Goal: Task Accomplishment & Management: Manage account settings

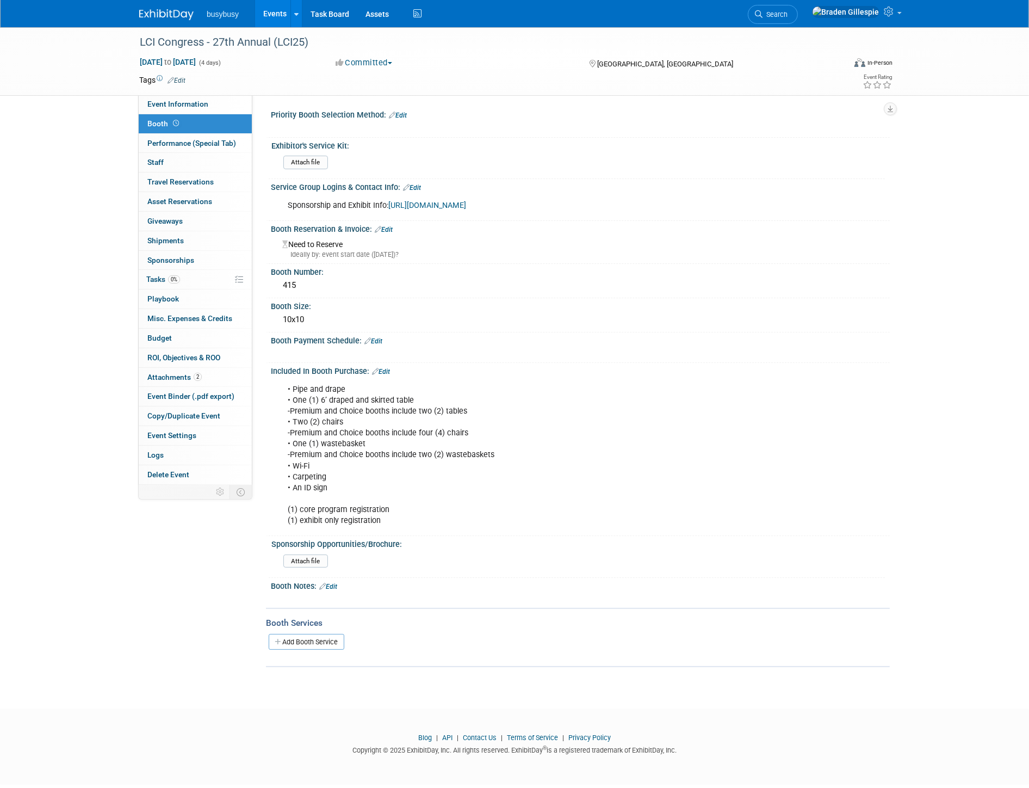
click at [154, 13] on img at bounding box center [166, 14] width 54 height 11
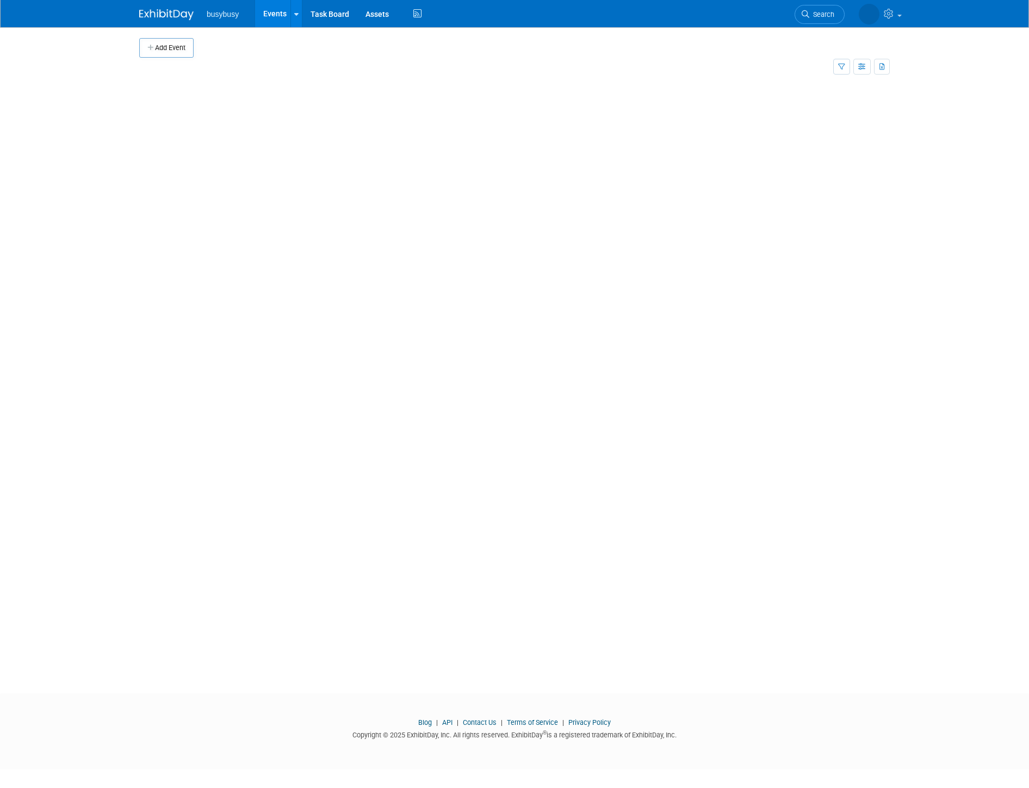
click at [812, 14] on span "Search" at bounding box center [821, 14] width 25 height 8
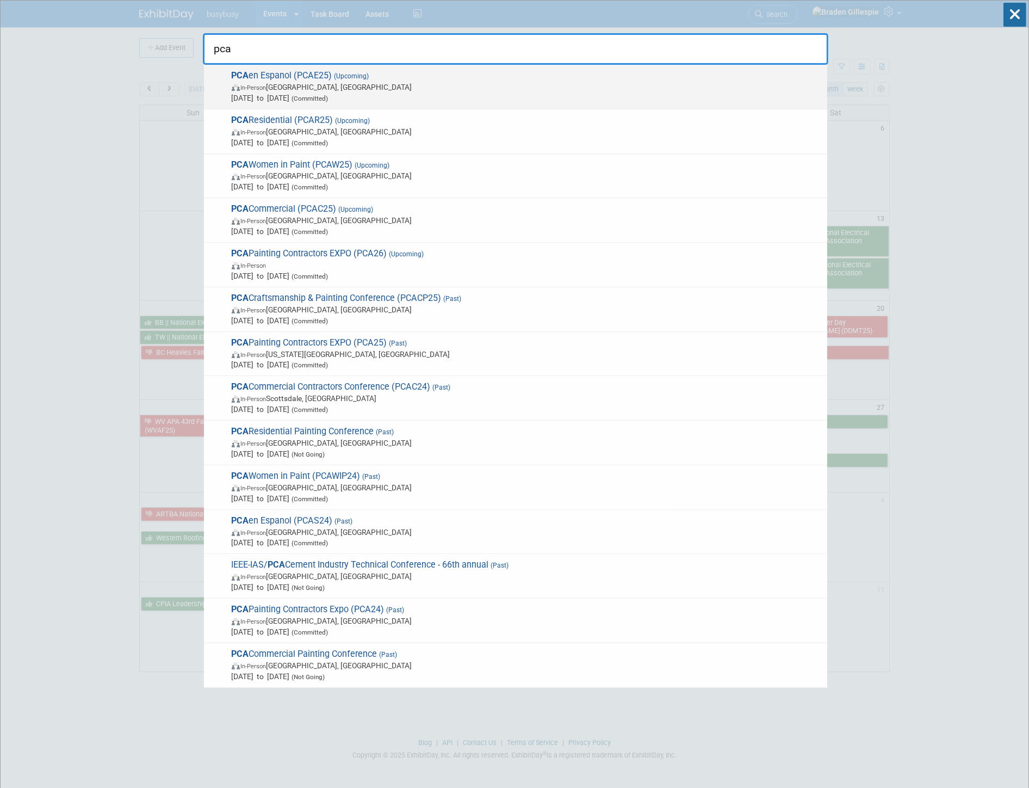
type input "pca"
click at [444, 85] on span "In-Person [GEOGRAPHIC_DATA], [GEOGRAPHIC_DATA]" at bounding box center [527, 87] width 590 height 11
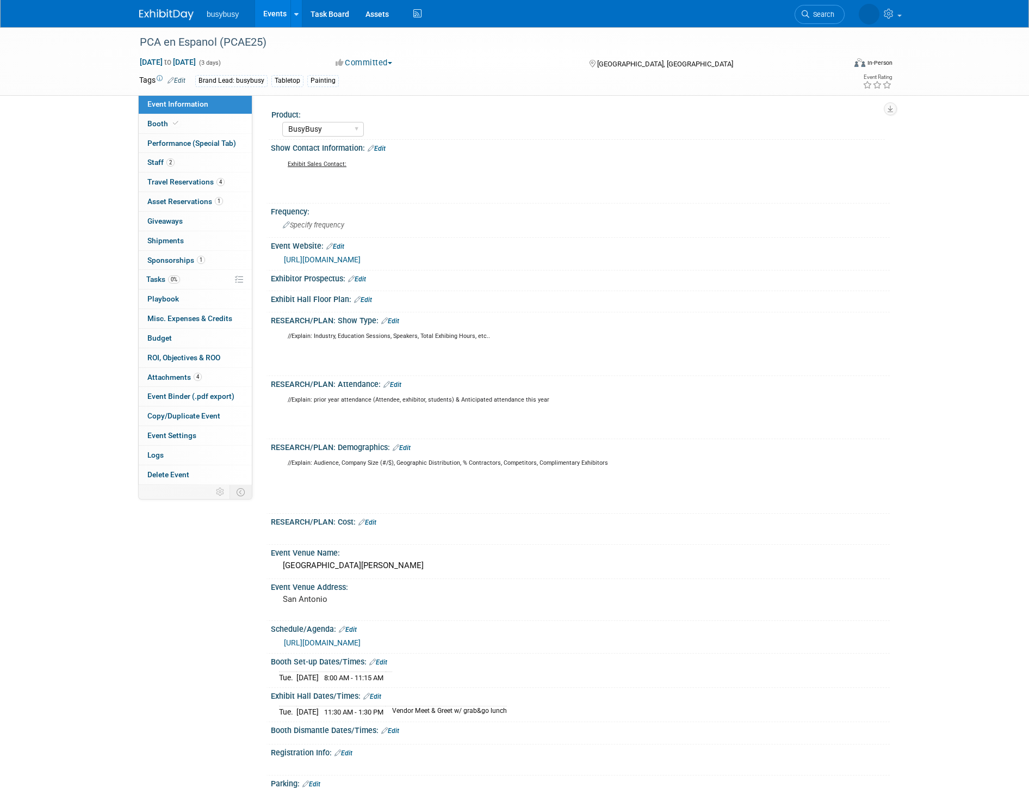
select select "BusyBusy"
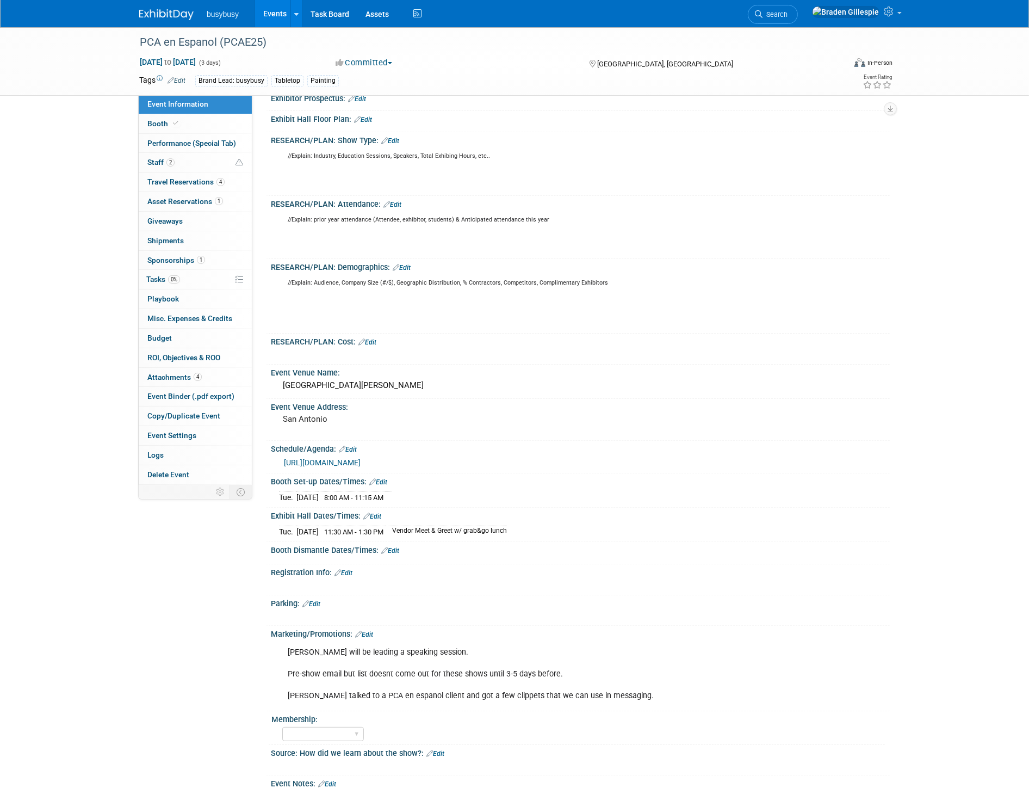
scroll to position [181, 0]
click at [788, 11] on span "Search" at bounding box center [775, 14] width 25 height 8
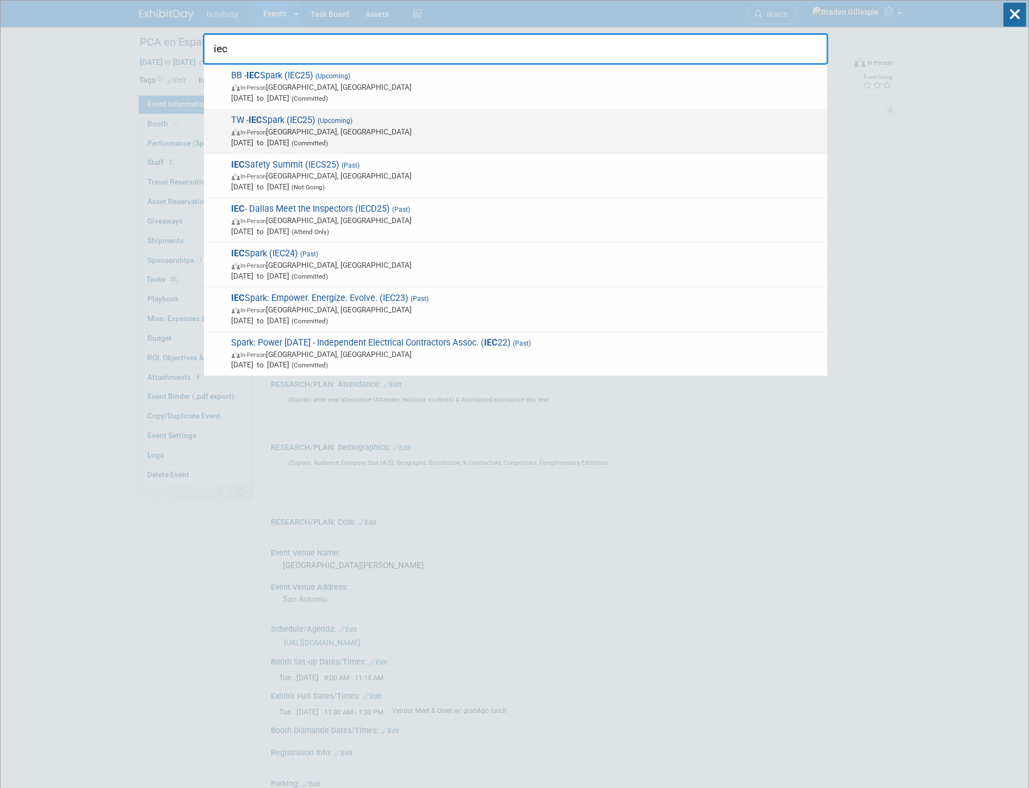
type input "iec"
click at [447, 138] on span "Sep 26, 2025 to Sep 27, 2025 (Committed)" at bounding box center [527, 142] width 590 height 11
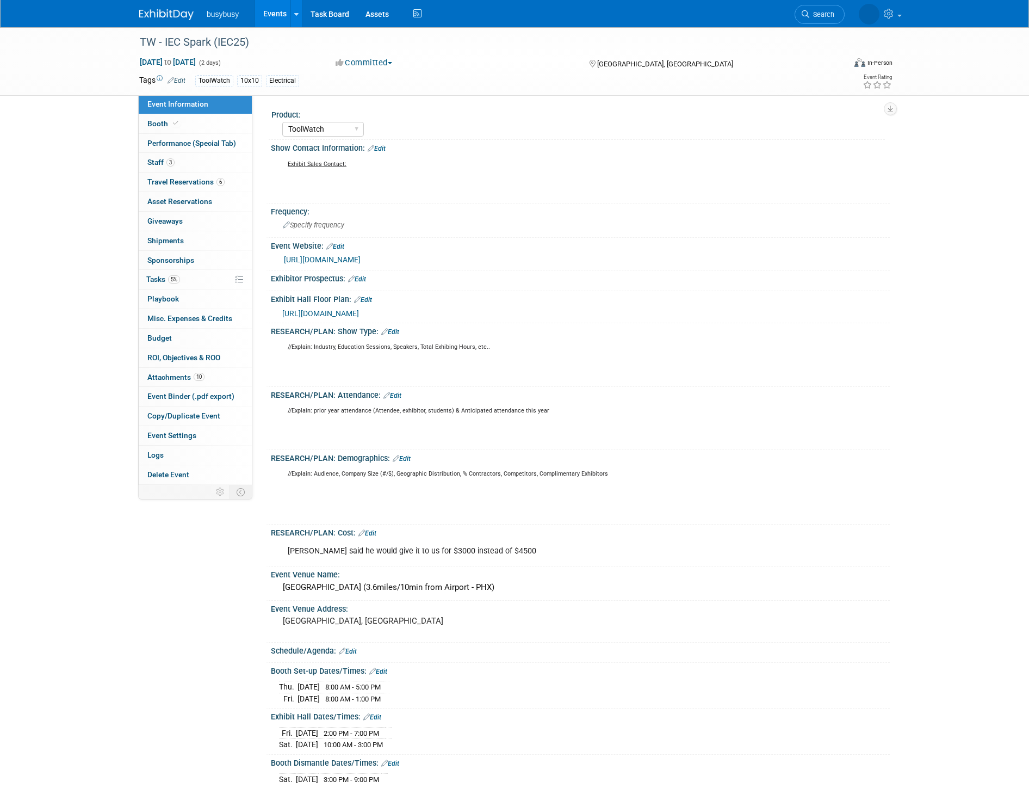
select select "ToolWatch"
click at [185, 122] on link "Booth" at bounding box center [195, 123] width 113 height 19
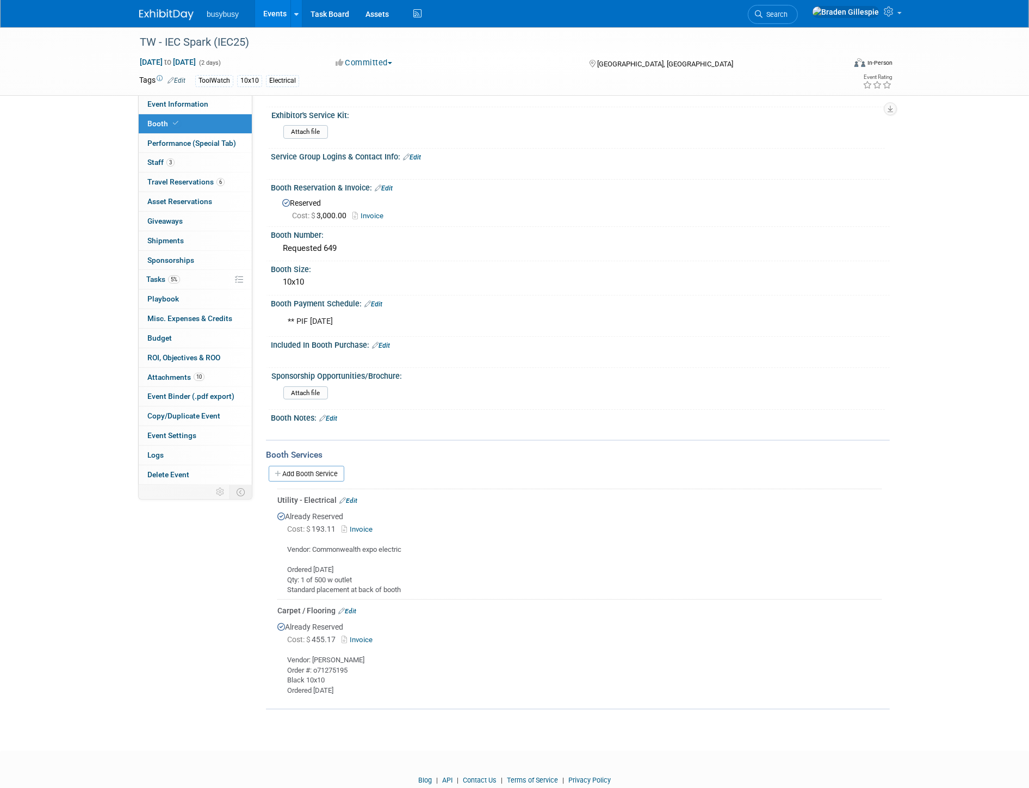
scroll to position [61, 0]
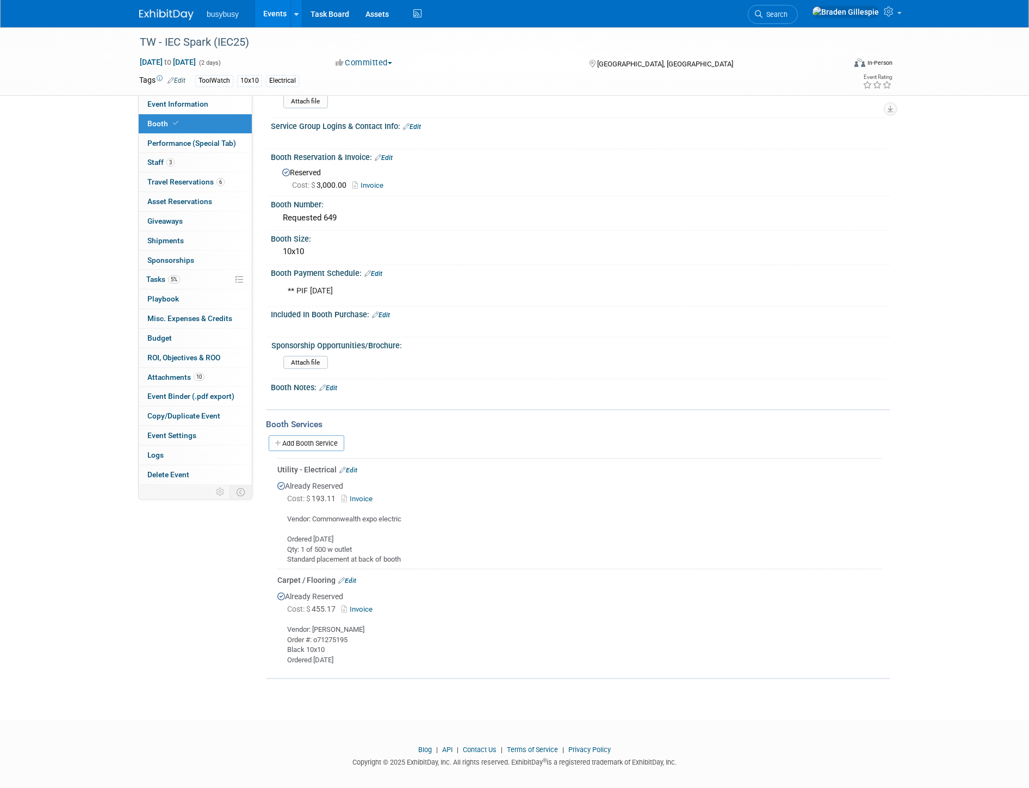
click at [798, 8] on link "Search" at bounding box center [773, 14] width 50 height 19
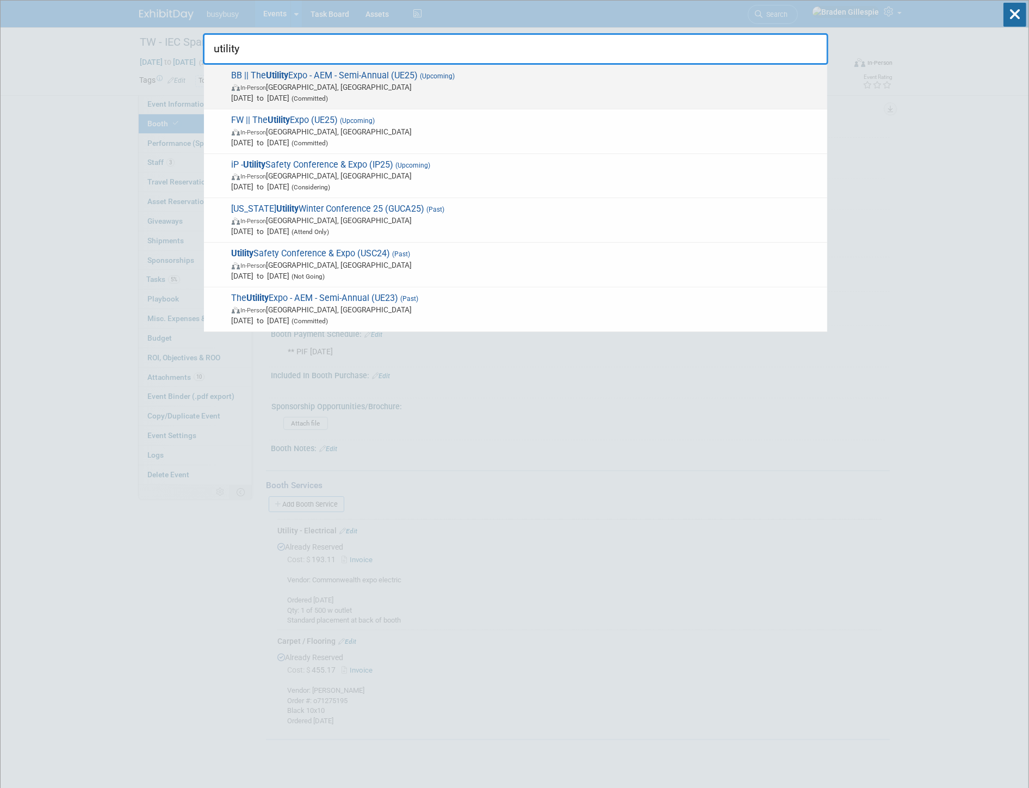
type input "utility"
click at [398, 96] on span "Oct 7, 2025 to Oct 9, 2025 (Committed)" at bounding box center [527, 97] width 590 height 11
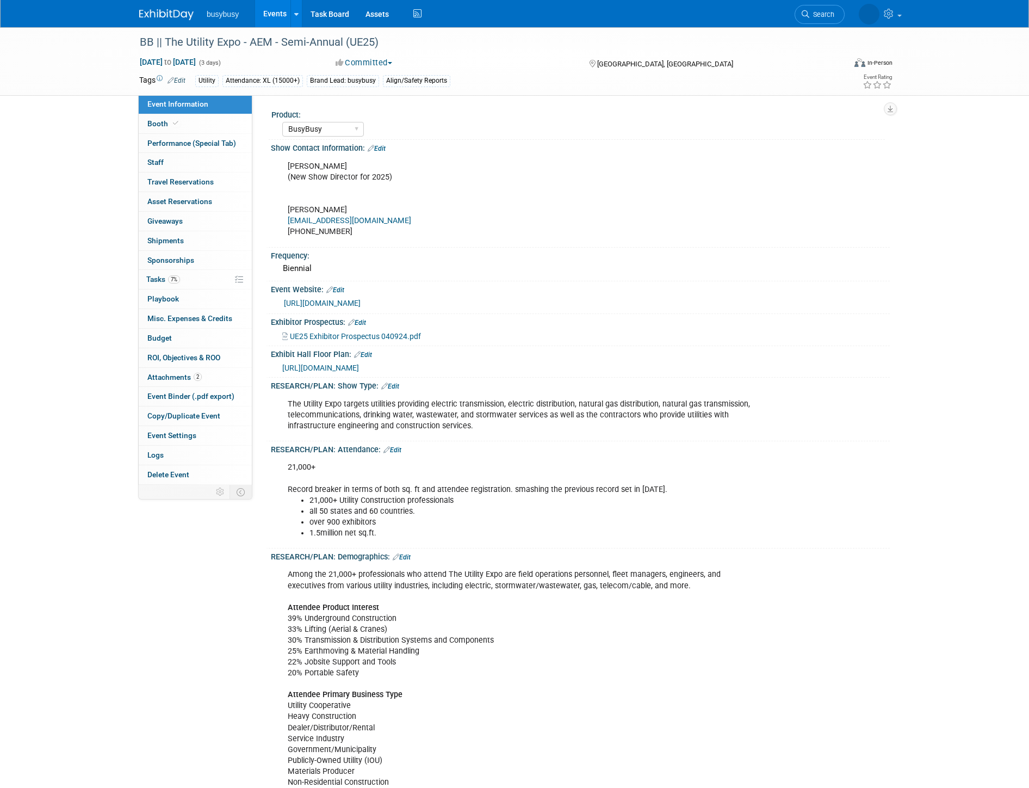
select select "BusyBusy"
select select "Member"
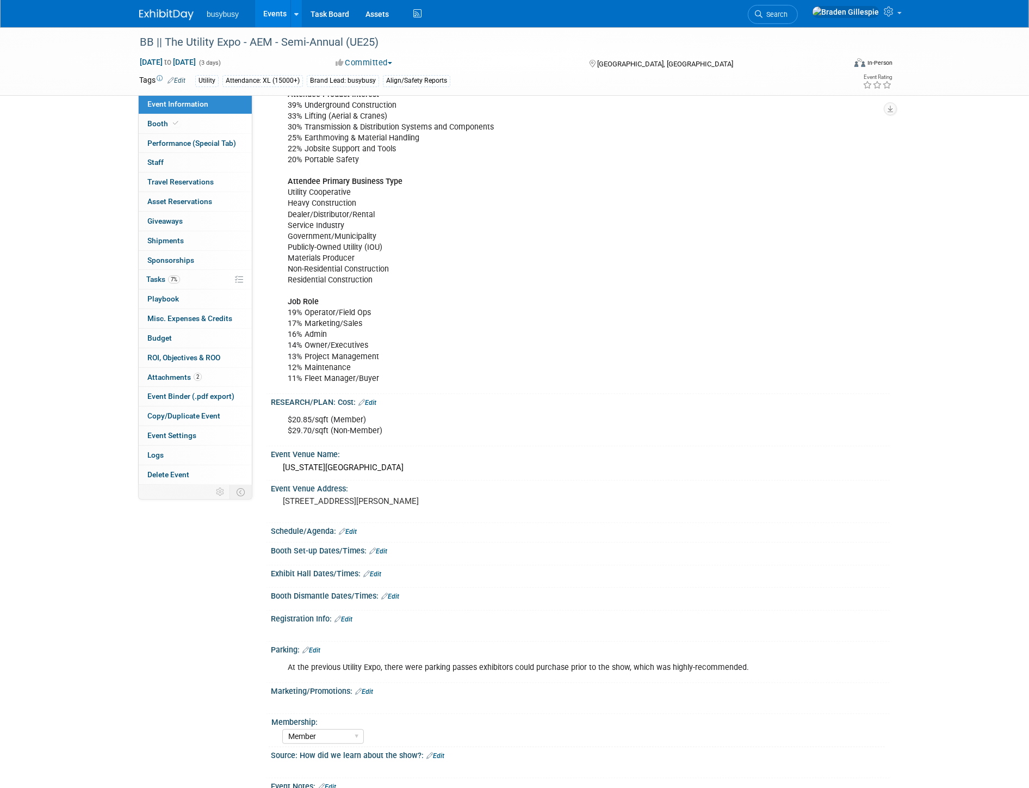
scroll to position [725, 0]
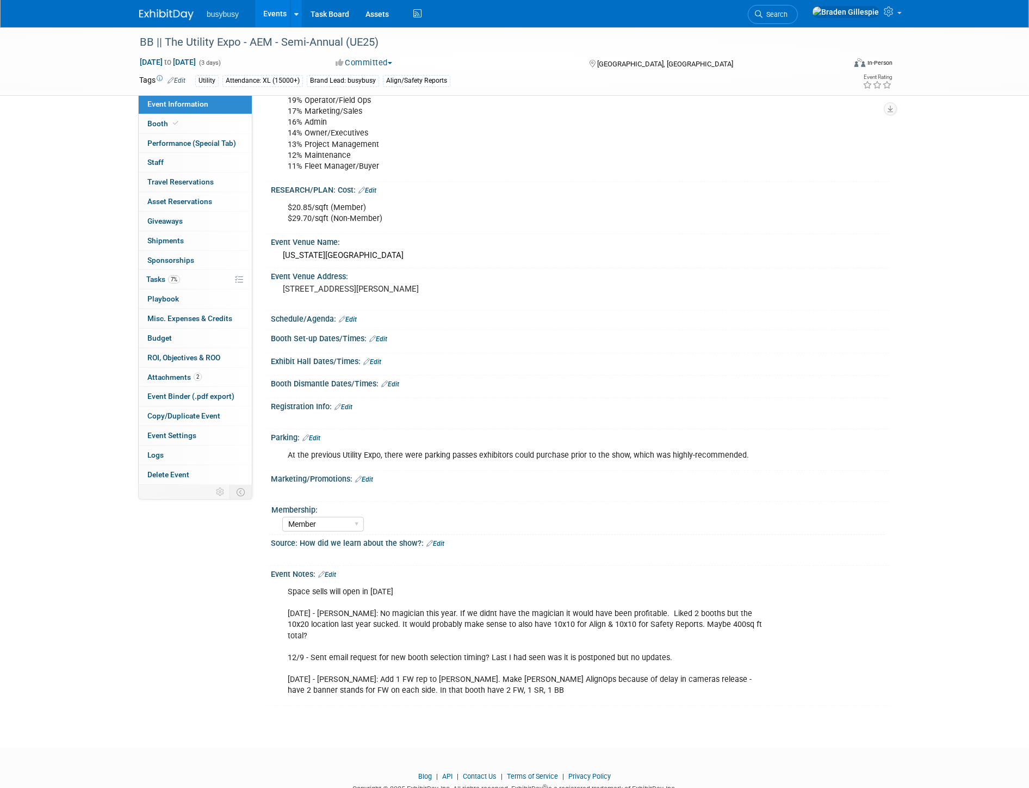
click at [370, 360] on link "Edit" at bounding box center [372, 362] width 18 height 8
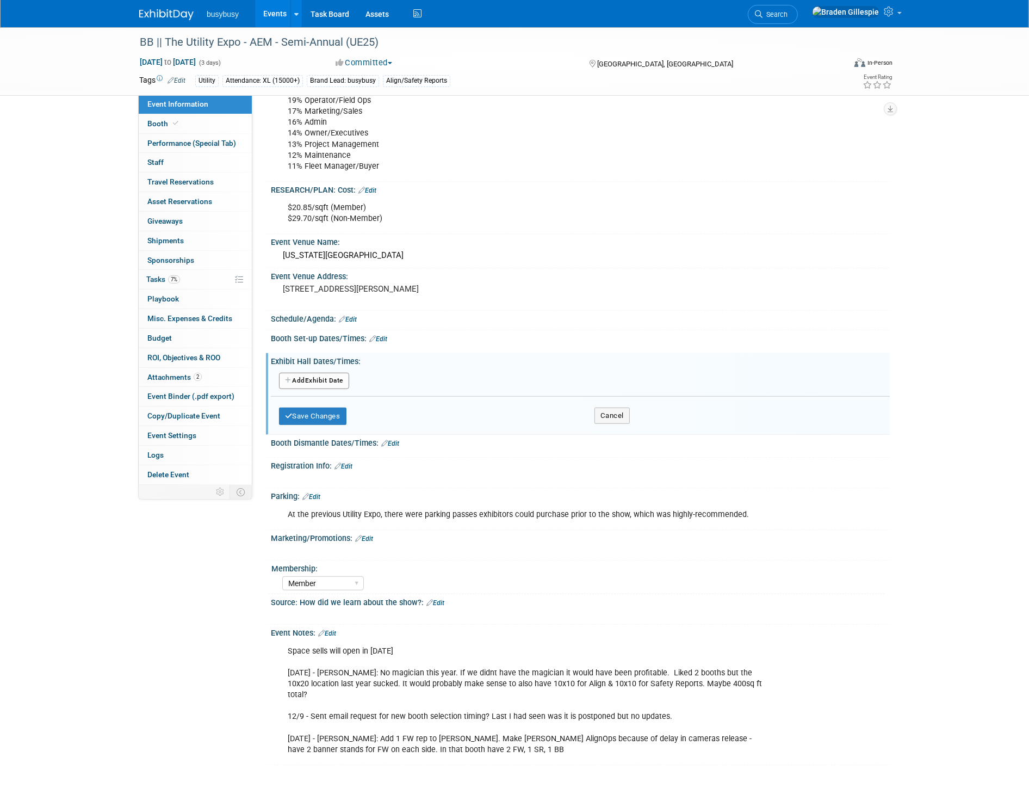
click at [327, 376] on button "Add Another Exhibit Date" at bounding box center [314, 381] width 70 height 16
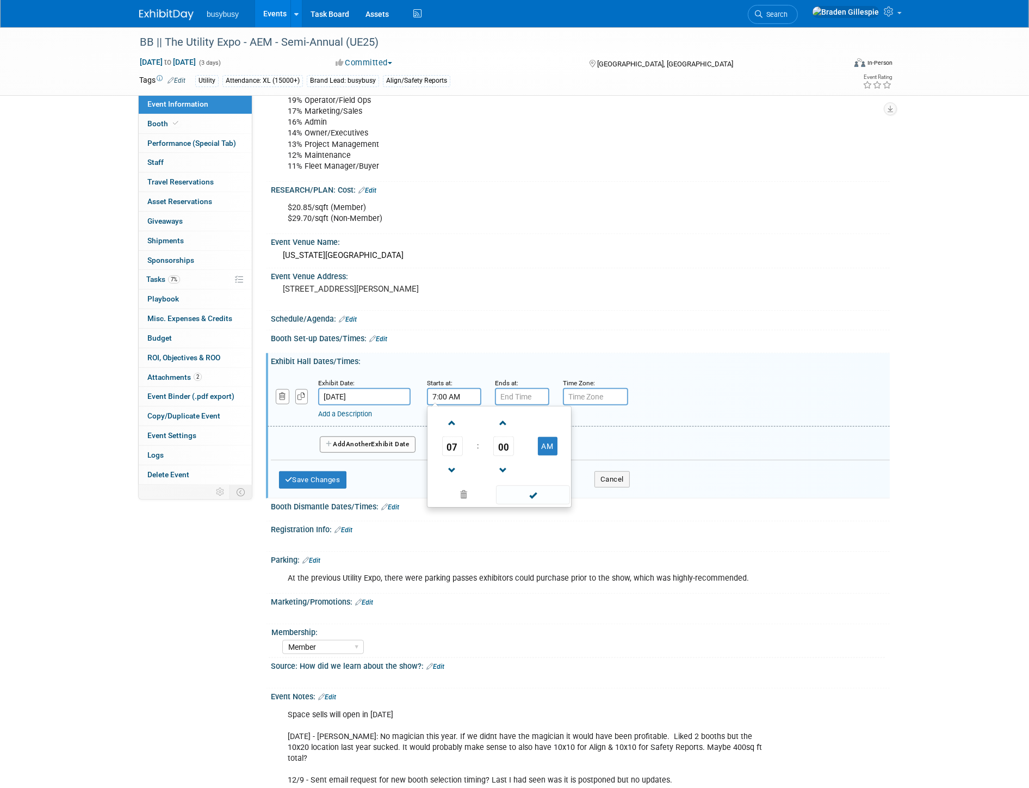
click at [449, 391] on input "7:00 AM" at bounding box center [454, 396] width 54 height 17
drag, startPoint x: 468, startPoint y: 392, endPoint x: 399, endPoint y: 389, distance: 69.1
click at [400, 390] on div "Exhibit Date: [DATE] Starts at: 7:00 AM 07 : 00 AM 12 01 02 03 04 05 06 07 08 0…" at bounding box center [579, 398] width 622 height 55
type input "8:30 AM"
click at [519, 470] on span at bounding box center [520, 470] width 19 height 19
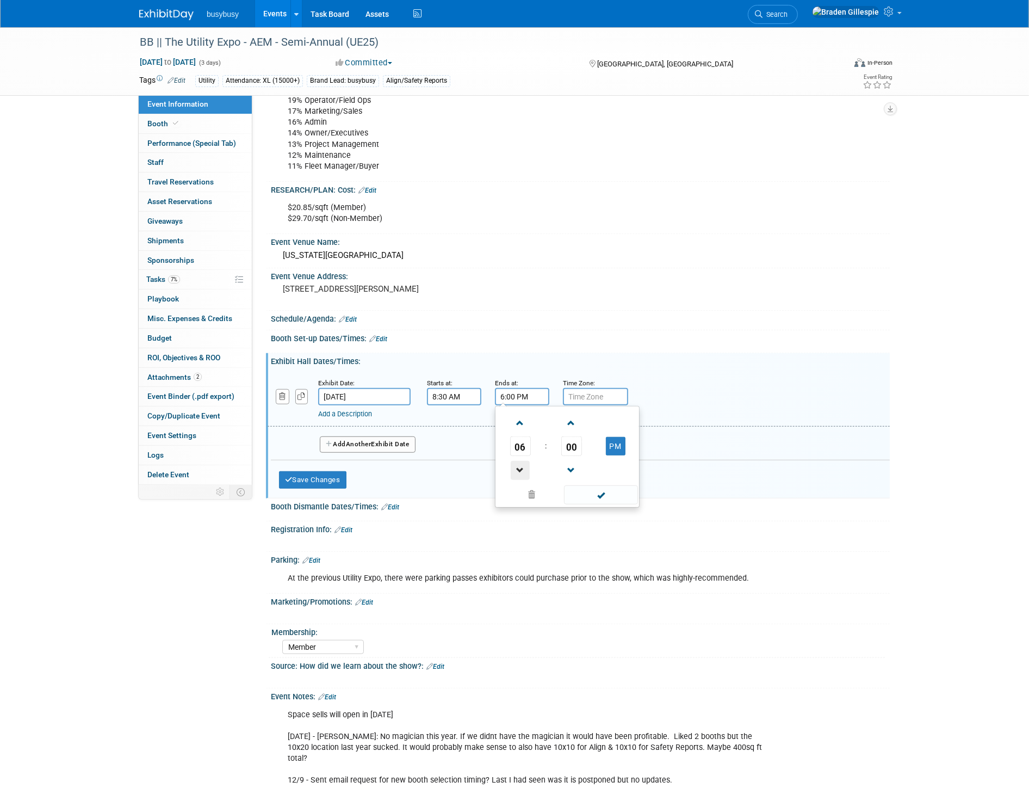
click at [519, 470] on span at bounding box center [520, 470] width 19 height 19
type input "5:00 PM"
click at [578, 487] on span at bounding box center [600, 494] width 73 height 19
click at [419, 446] on div "Add Another Exhibit Date" at bounding box center [580, 440] width 619 height 29
drag, startPoint x: 404, startPoint y: 444, endPoint x: 417, endPoint y: 454, distance: 16.6
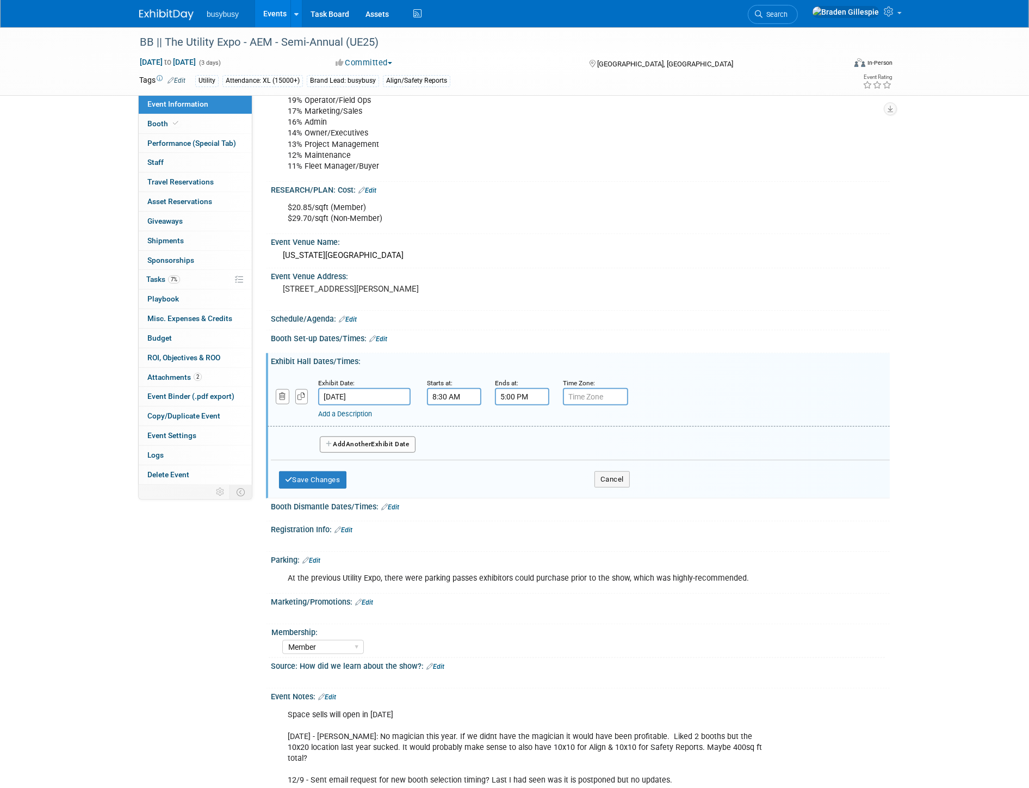
click at [404, 444] on button "Add Another Exhibit Date" at bounding box center [368, 444] width 96 height 16
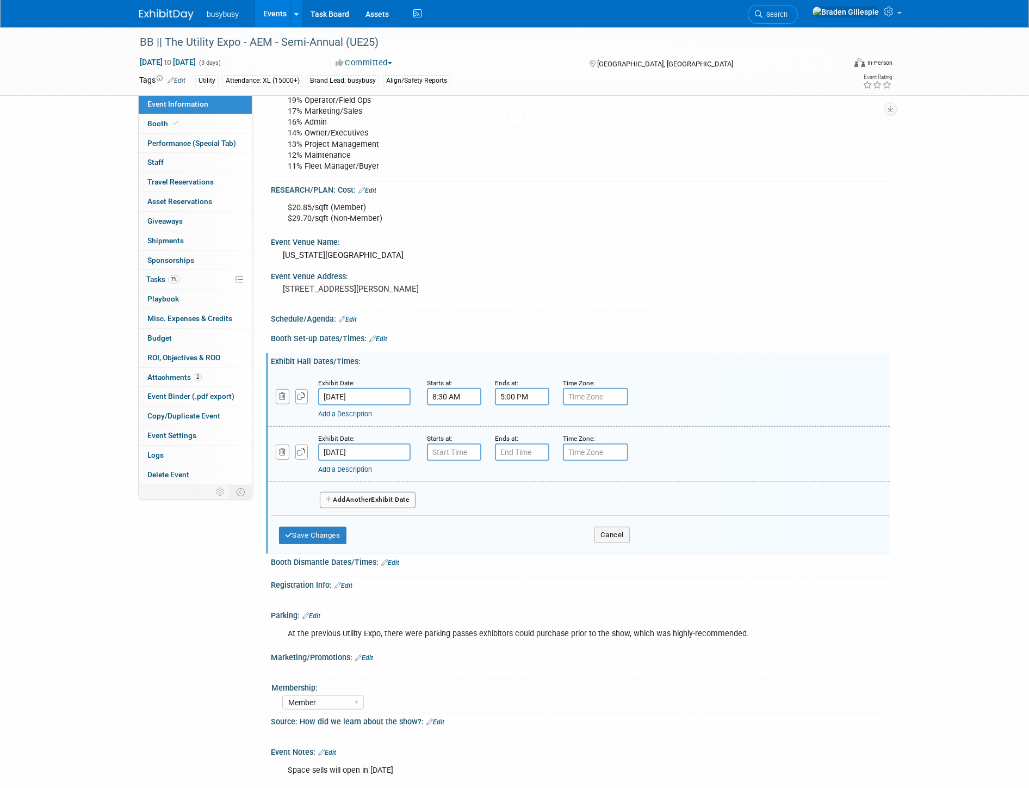
click at [437, 446] on input "7:00 AM" at bounding box center [454, 451] width 54 height 17
drag, startPoint x: 464, startPoint y: 448, endPoint x: 390, endPoint y: 449, distance: 74.5
click at [391, 449] on div "Exhibit Date: [DATE] Starts at: 7:00 AM 07 : 00 AM 12 01 02 03 04 05 06 07 08 0…" at bounding box center [579, 453] width 622 height 55
type input "8:30 AM"
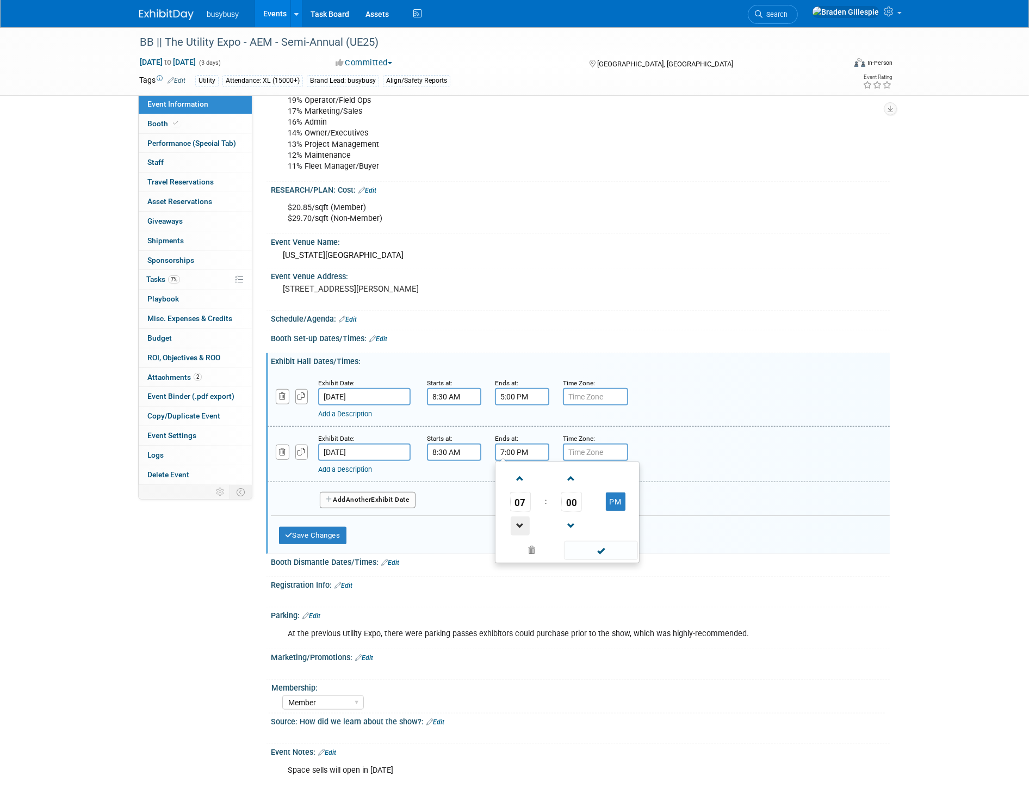
click at [521, 518] on span at bounding box center [520, 525] width 19 height 19
type input "5:00 PM"
click at [392, 497] on button "Add Another Exhibit Date" at bounding box center [368, 500] width 96 height 16
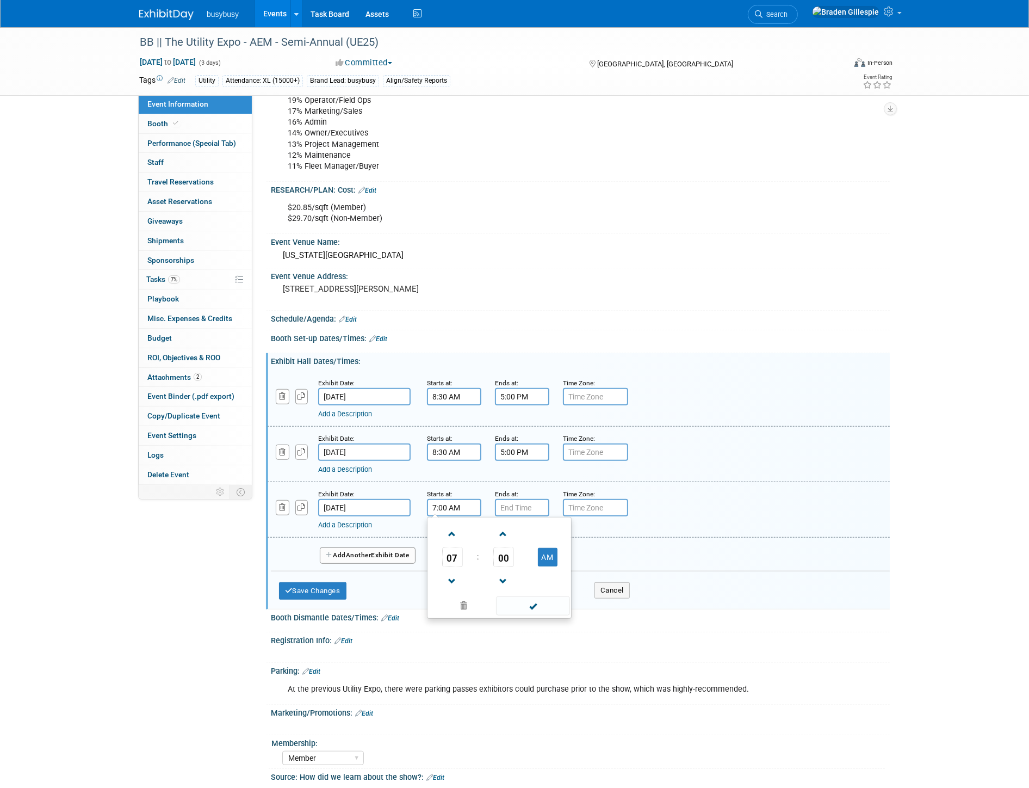
click at [456, 504] on input "7:00 AM" at bounding box center [454, 507] width 54 height 17
drag, startPoint x: 469, startPoint y: 502, endPoint x: 386, endPoint y: 493, distance: 83.2
click at [387, 495] on div "Exhibit Date: [DATE] Starts at: 7:00 AM 07 : 00 AM 12 01 02 03 04 05 06 07 08 0…" at bounding box center [579, 509] width 622 height 55
type input "8:30 AM"
click at [518, 572] on span at bounding box center [520, 581] width 19 height 19
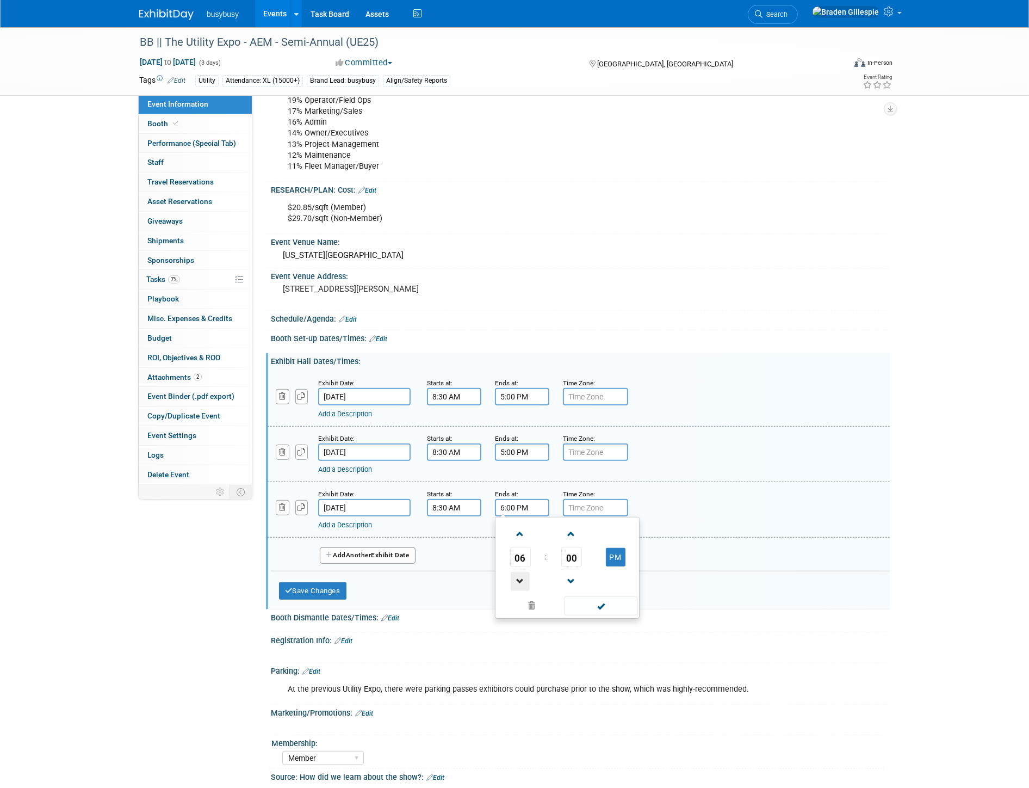
click at [518, 572] on span at bounding box center [520, 581] width 19 height 19
click at [523, 575] on span at bounding box center [520, 581] width 19 height 19
type input "2:00 PM"
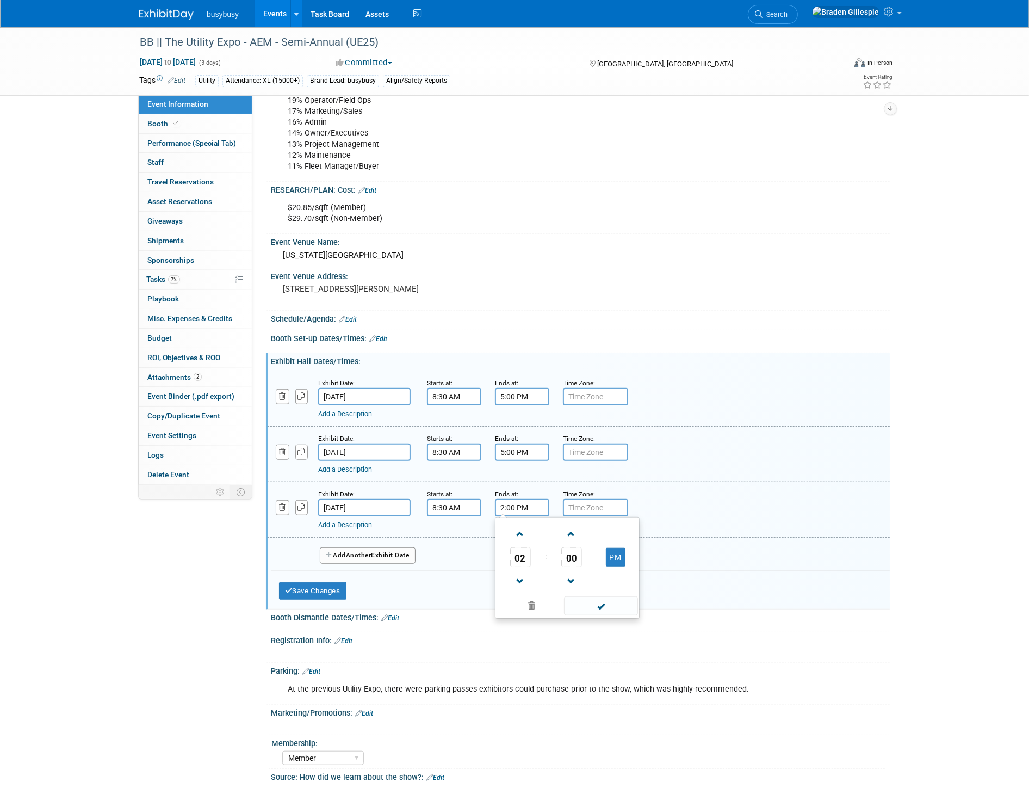
click at [593, 596] on span at bounding box center [600, 605] width 73 height 19
click at [339, 582] on button "Save Changes" at bounding box center [312, 590] width 67 height 17
